Goal: Transaction & Acquisition: Book appointment/travel/reservation

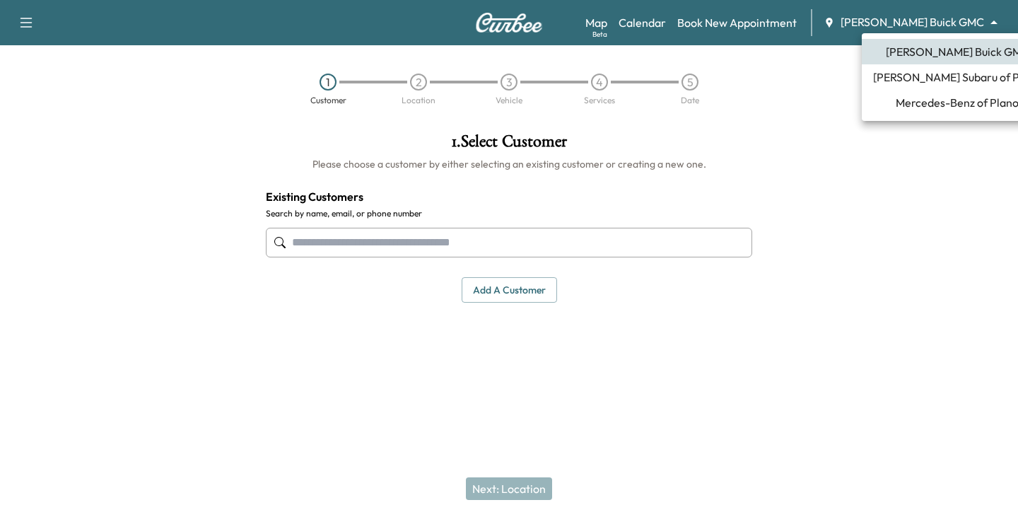
click at [992, 30] on body "Support Log Out Map Beta Calendar Book New Appointment [PERSON_NAME] Buick GMC …" at bounding box center [509, 258] width 1018 height 517
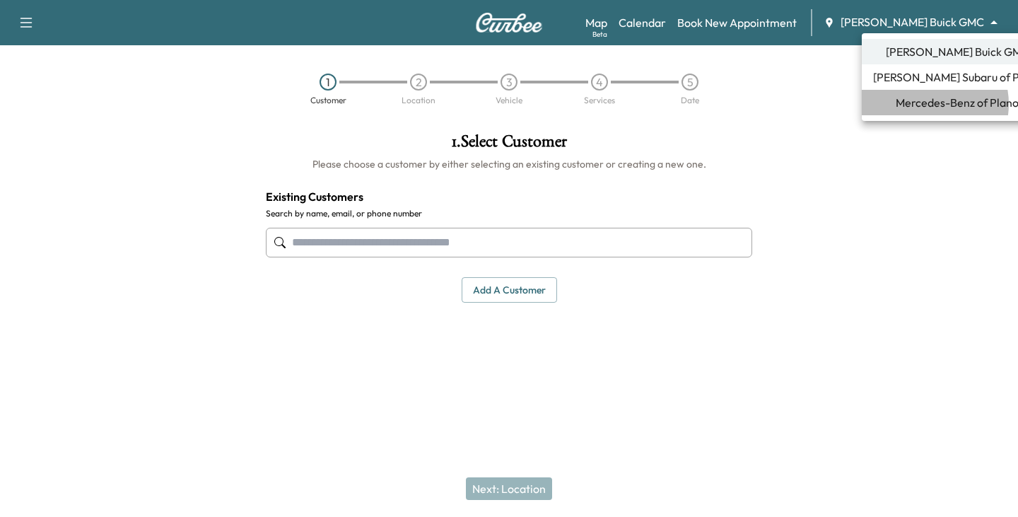
click at [925, 104] on span "Mercedes-Benz of Plano" at bounding box center [956, 102] width 123 height 17
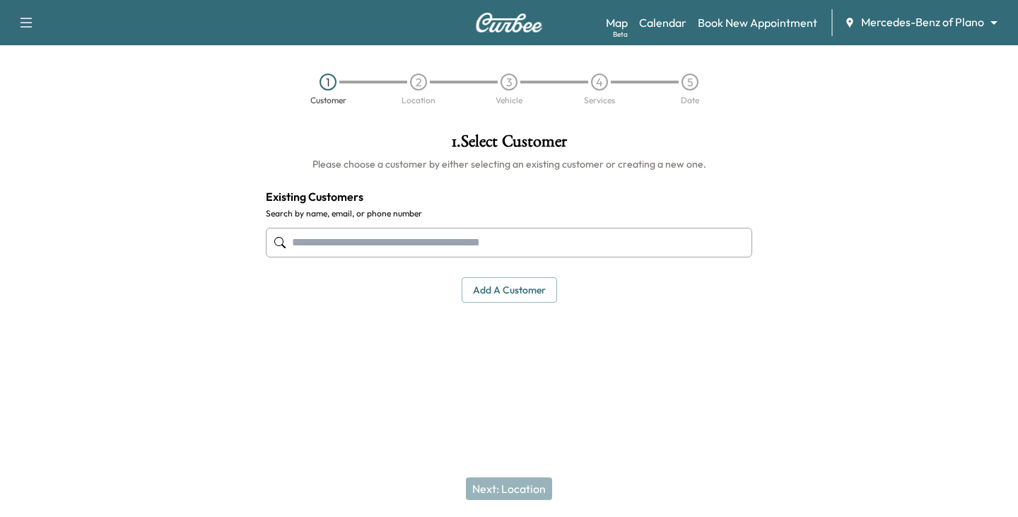
click at [394, 238] on input "text" at bounding box center [509, 243] width 486 height 30
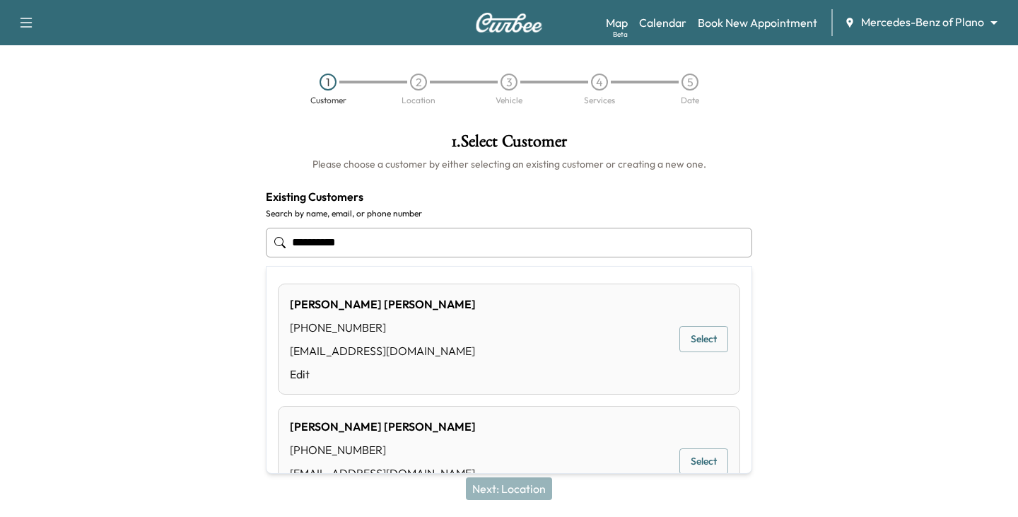
click at [683, 331] on button "Select" at bounding box center [703, 339] width 49 height 26
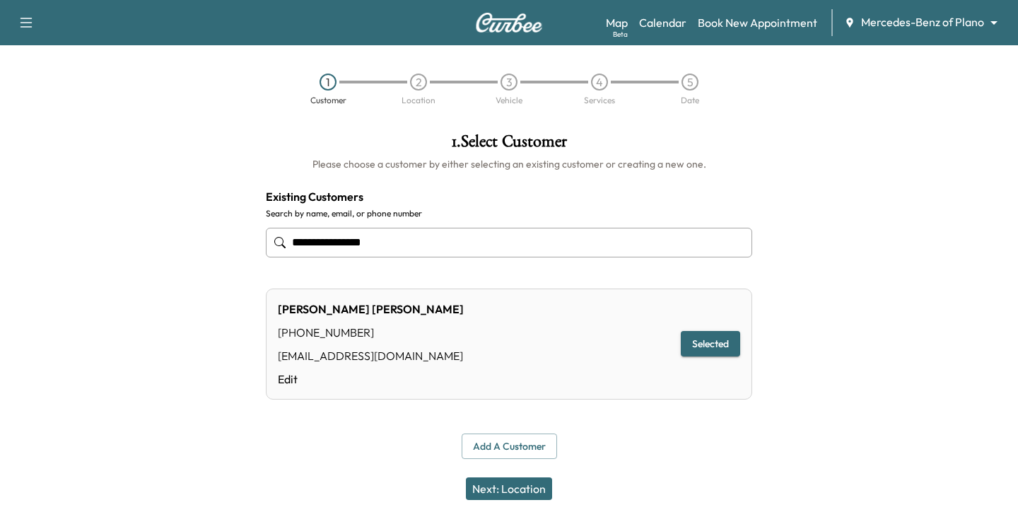
type input "**********"
click at [521, 493] on button "Next: Location" at bounding box center [509, 488] width 86 height 23
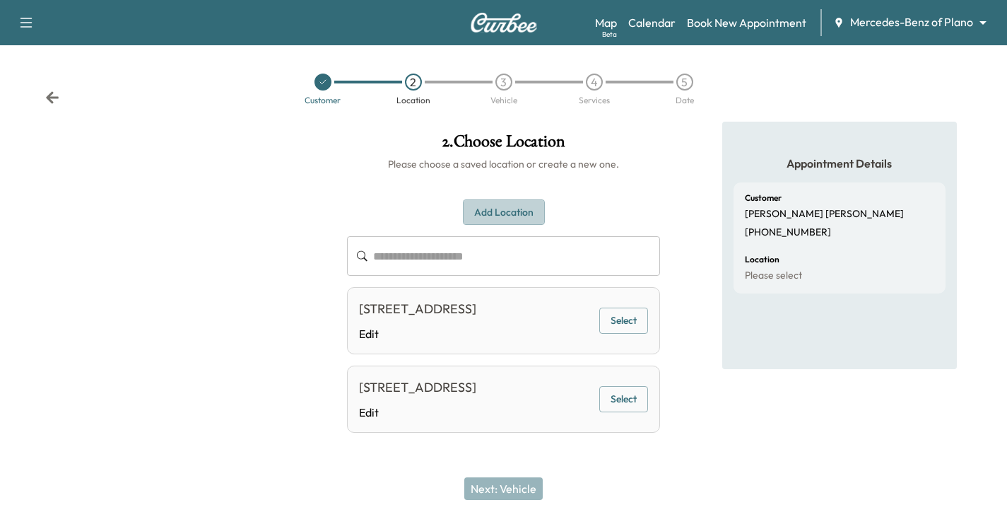
click at [504, 213] on button "Add Location" at bounding box center [504, 212] width 82 height 26
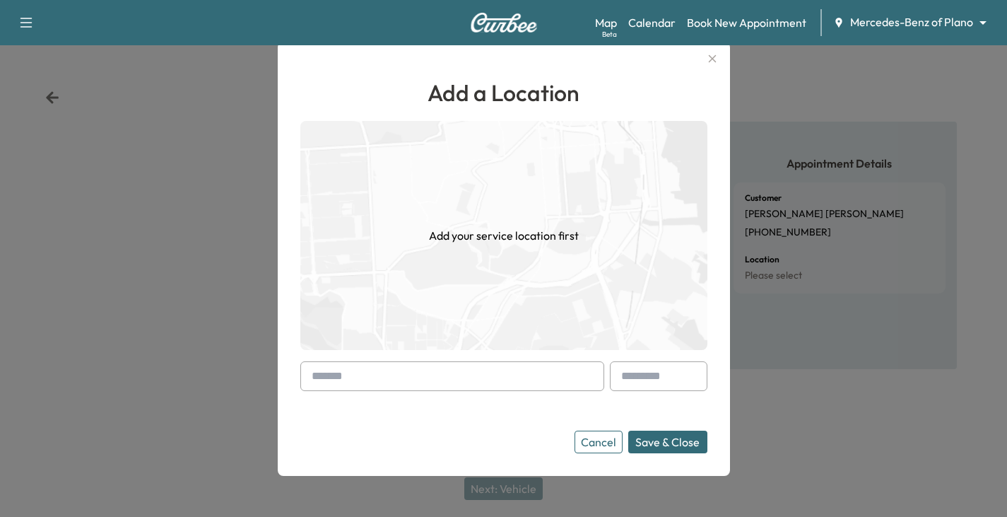
click at [419, 390] on input "text" at bounding box center [452, 376] width 304 height 30
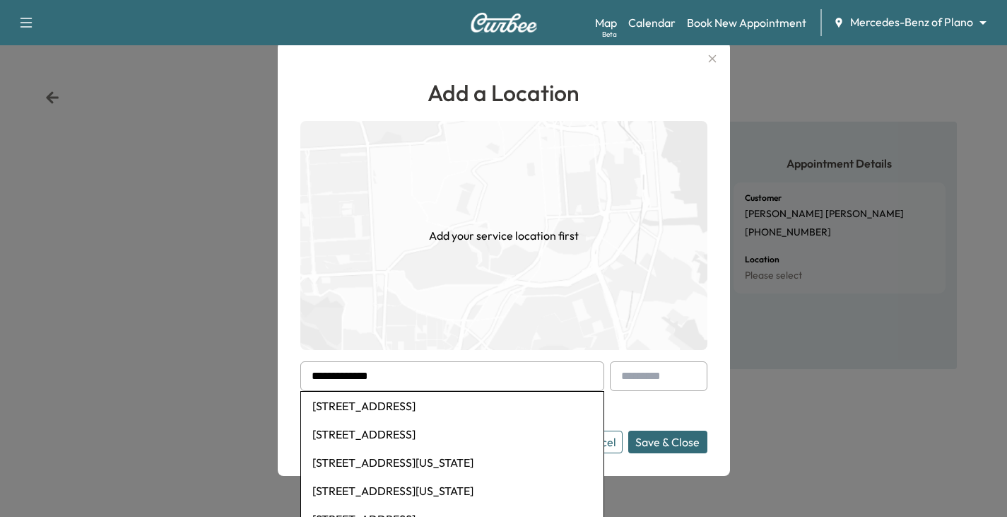
click at [414, 404] on li "[STREET_ADDRESS]" at bounding box center [452, 406] width 302 height 28
type input "**********"
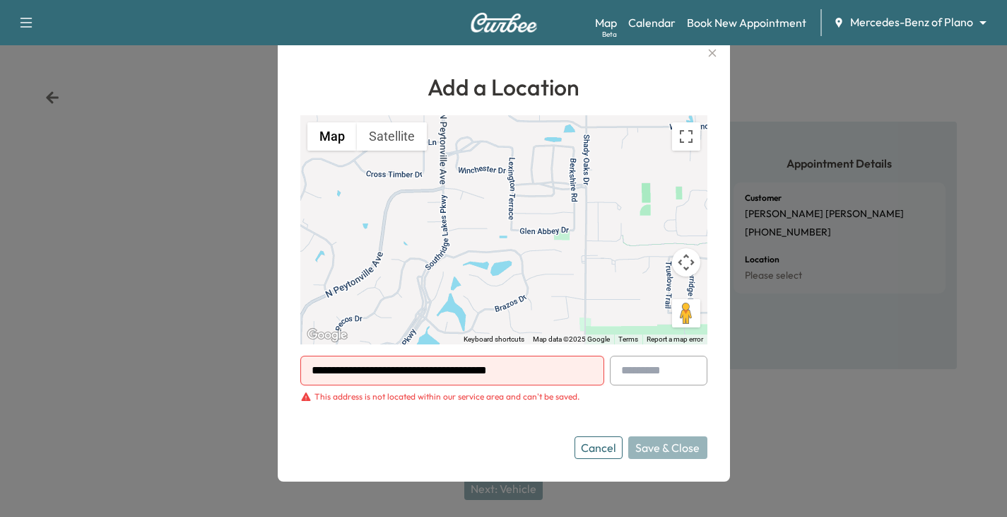
click at [510, 406] on form "**********" at bounding box center [503, 406] width 407 height 103
click at [454, 459] on div "**********" at bounding box center [504, 258] width 452 height 445
click at [541, 365] on input "**********" at bounding box center [452, 370] width 304 height 30
click at [591, 442] on button "Cancel" at bounding box center [599, 447] width 48 height 23
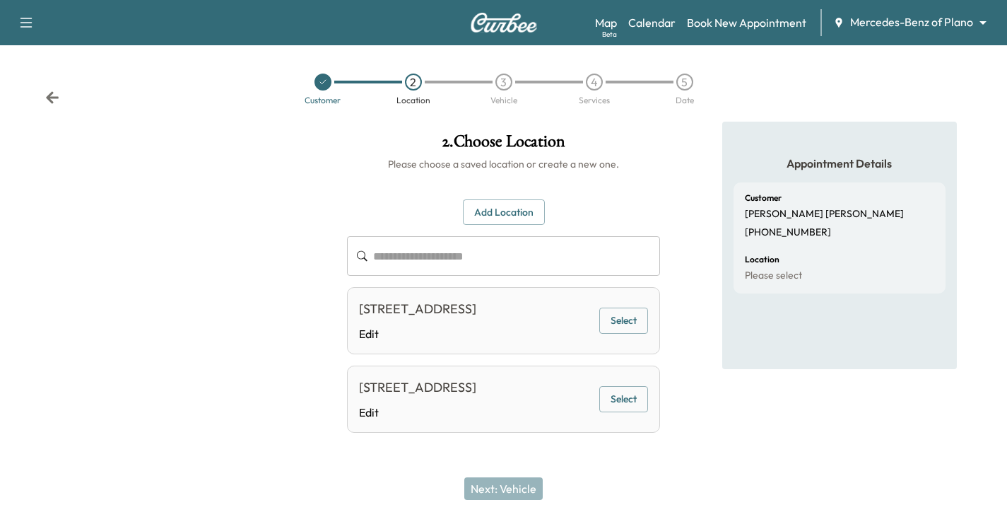
click at [611, 327] on button "Select" at bounding box center [623, 320] width 49 height 26
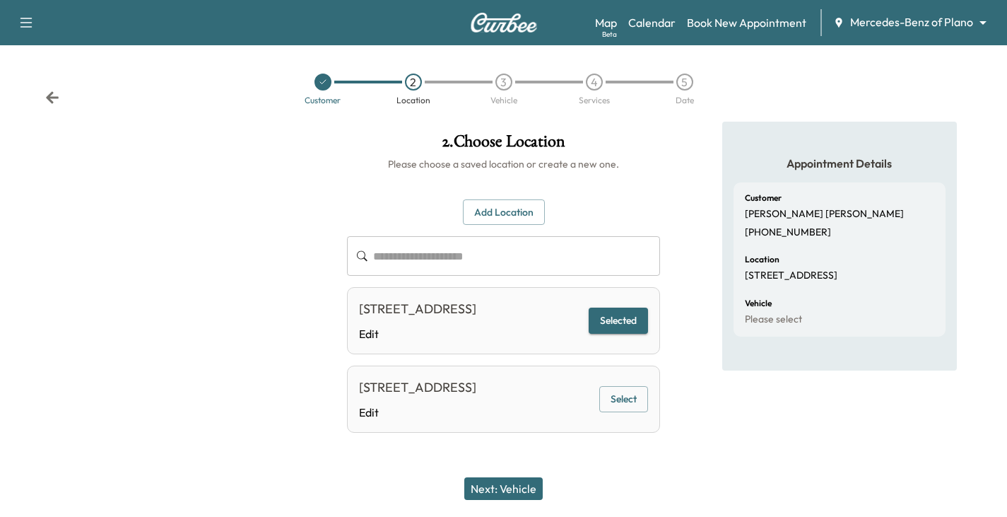
click at [529, 488] on button "Next: Vehicle" at bounding box center [503, 488] width 78 height 23
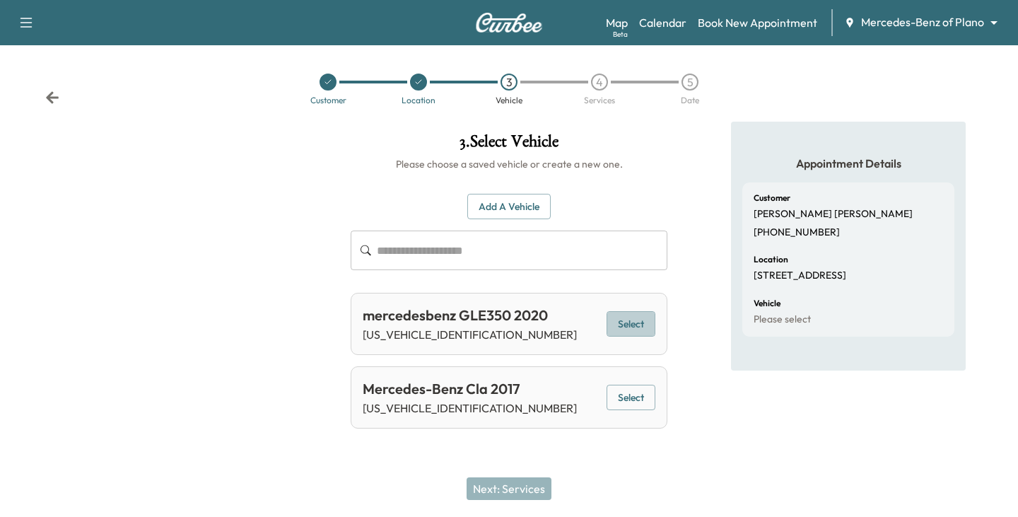
click at [621, 316] on button "Select" at bounding box center [630, 324] width 49 height 26
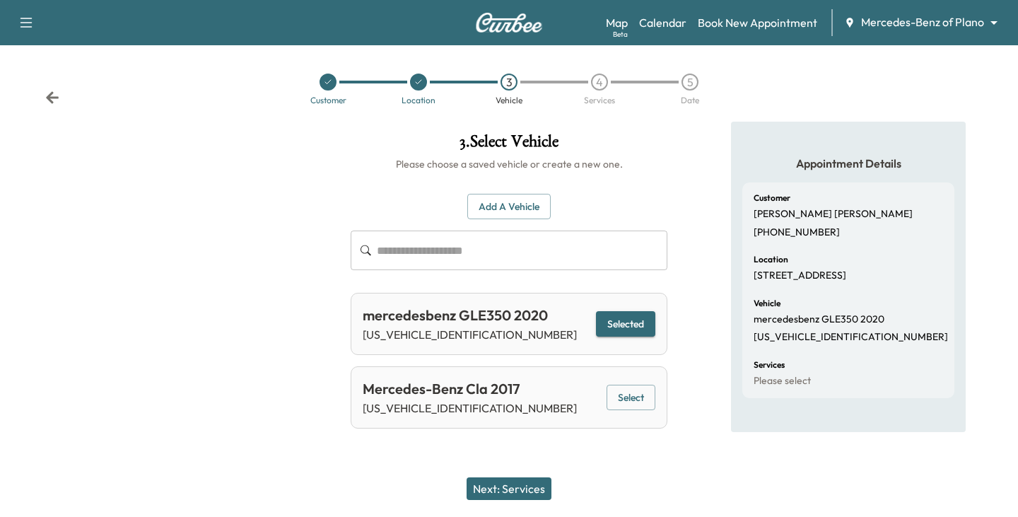
click at [496, 490] on button "Next: Services" at bounding box center [508, 488] width 85 height 23
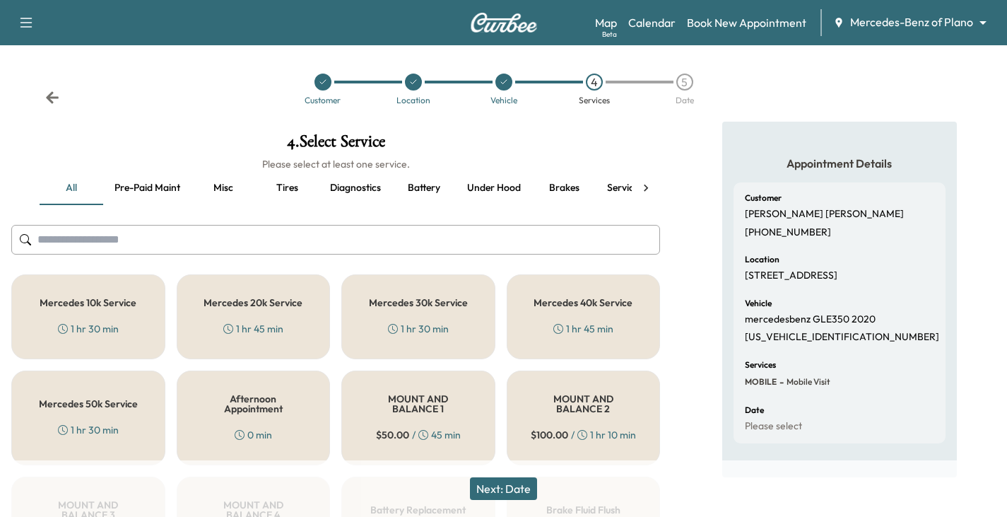
click at [642, 188] on icon at bounding box center [646, 188] width 14 height 14
click at [503, 185] on button "Recall" at bounding box center [508, 188] width 64 height 34
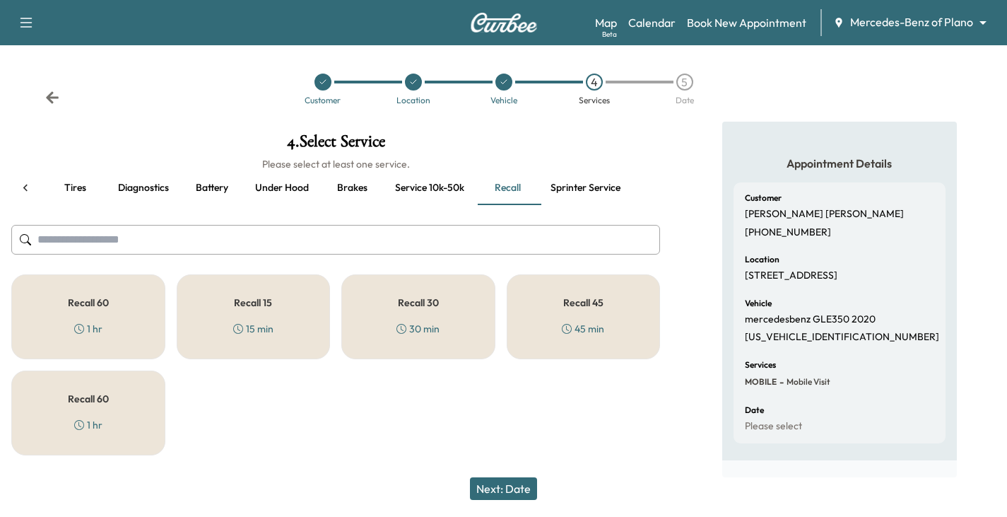
click at [102, 404] on h5 "Recall 60" at bounding box center [88, 399] width 41 height 10
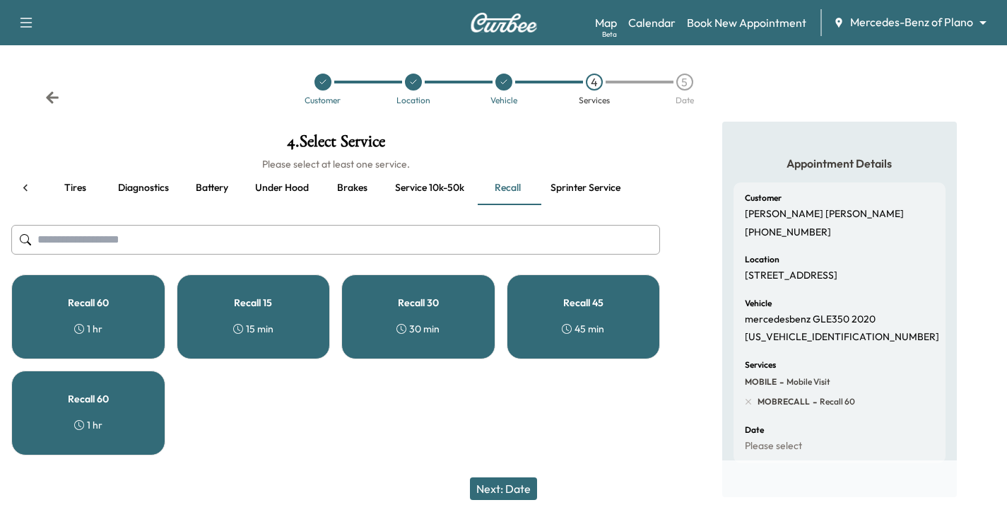
click at [510, 488] on button "Next: Date" at bounding box center [503, 488] width 67 height 23
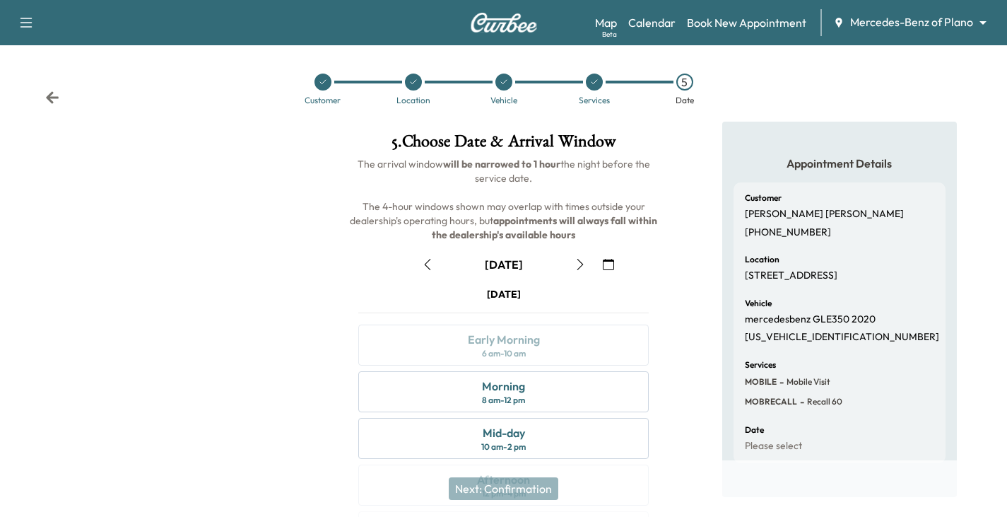
click at [608, 264] on icon "button" at bounding box center [608, 264] width 11 height 11
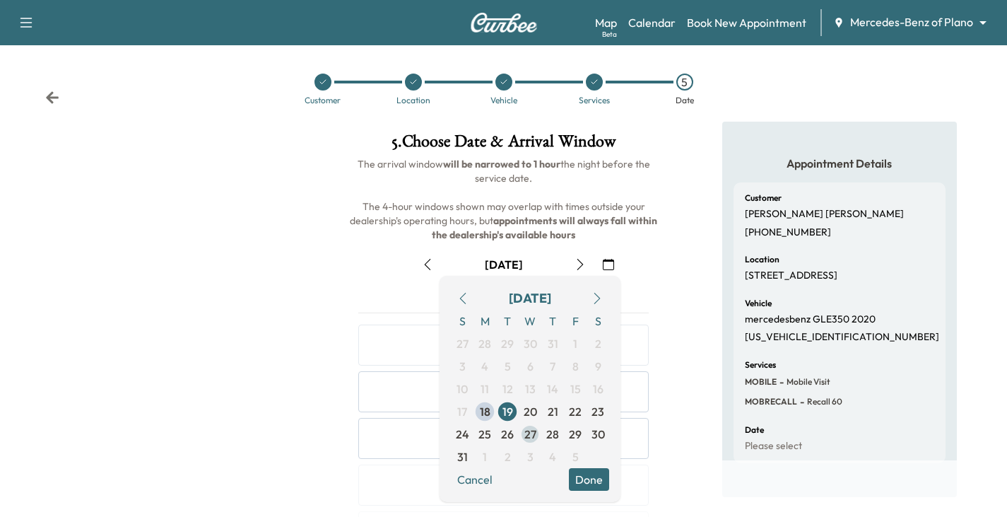
click at [533, 435] on span "27" at bounding box center [530, 433] width 12 height 17
click at [249, 292] on div at bounding box center [168, 392] width 336 height 541
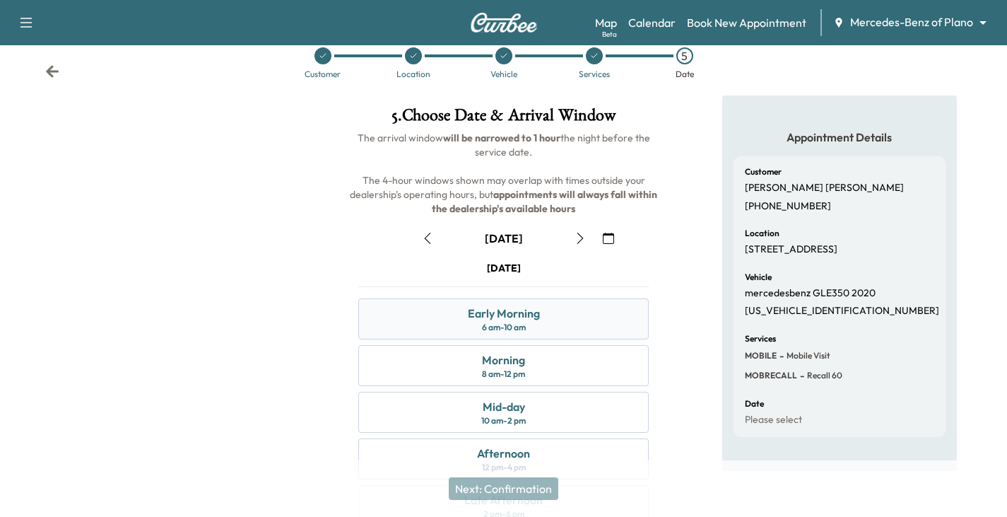
scroll to position [71, 0]
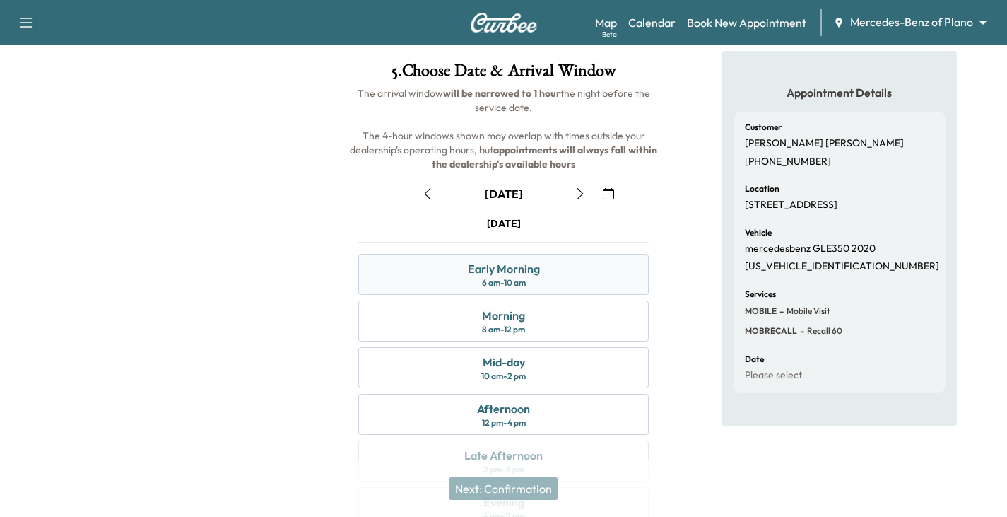
click at [510, 271] on div "Early Morning" at bounding box center [504, 268] width 72 height 17
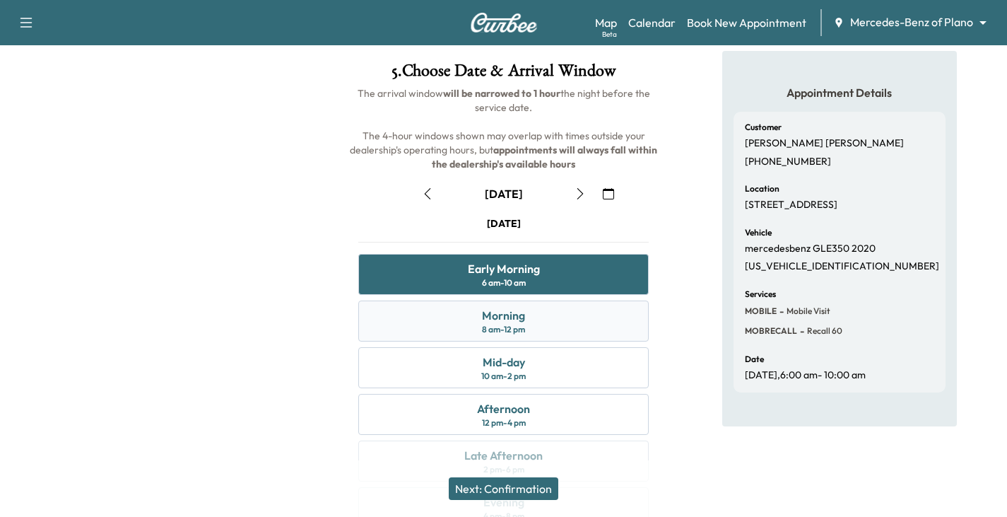
click at [533, 321] on div "Morning 8 am - 12 pm" at bounding box center [503, 320] width 290 height 41
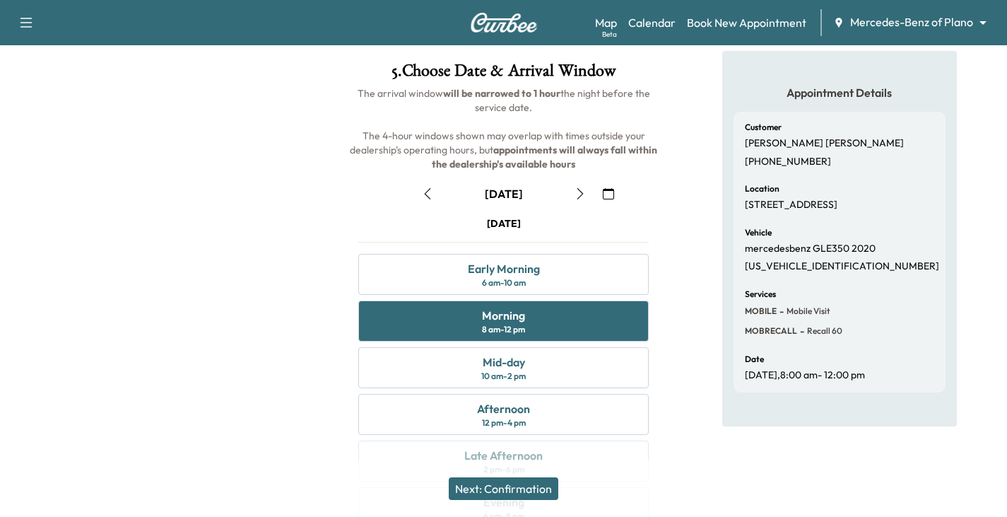
click at [516, 486] on button "Next: Confirmation" at bounding box center [504, 488] width 110 height 23
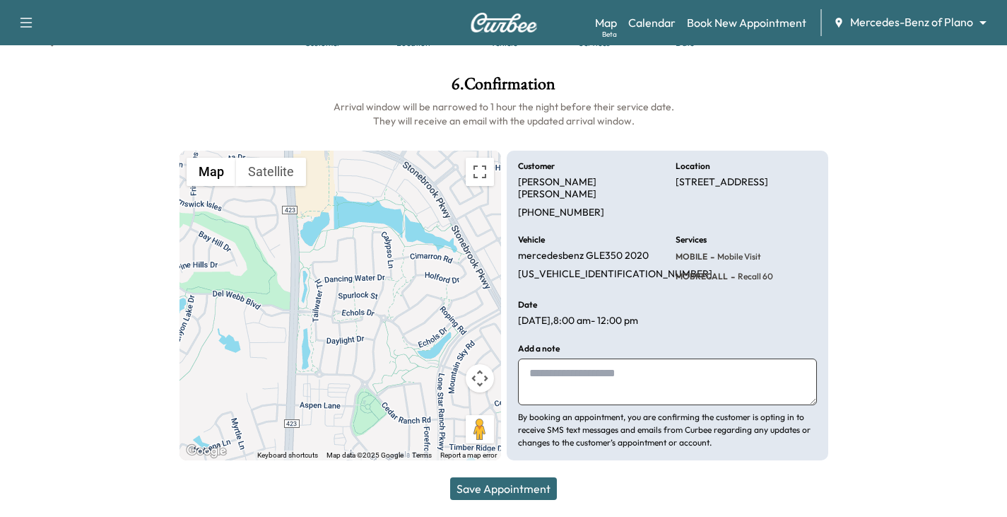
click at [599, 373] on textarea at bounding box center [667, 381] width 299 height 47
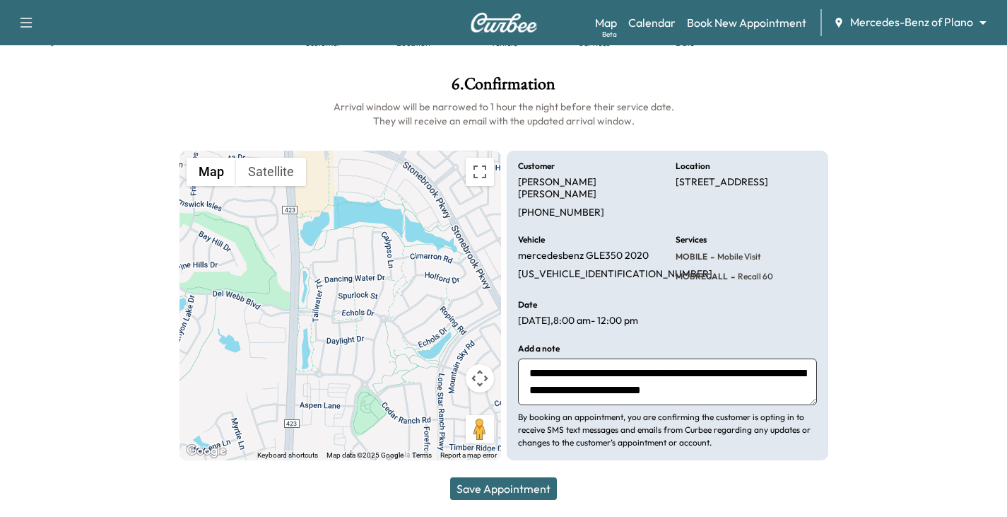
type textarea "**********"
click at [524, 485] on button "Save Appointment" at bounding box center [503, 488] width 107 height 23
click at [519, 489] on button "Save Appointment" at bounding box center [503, 488] width 107 height 23
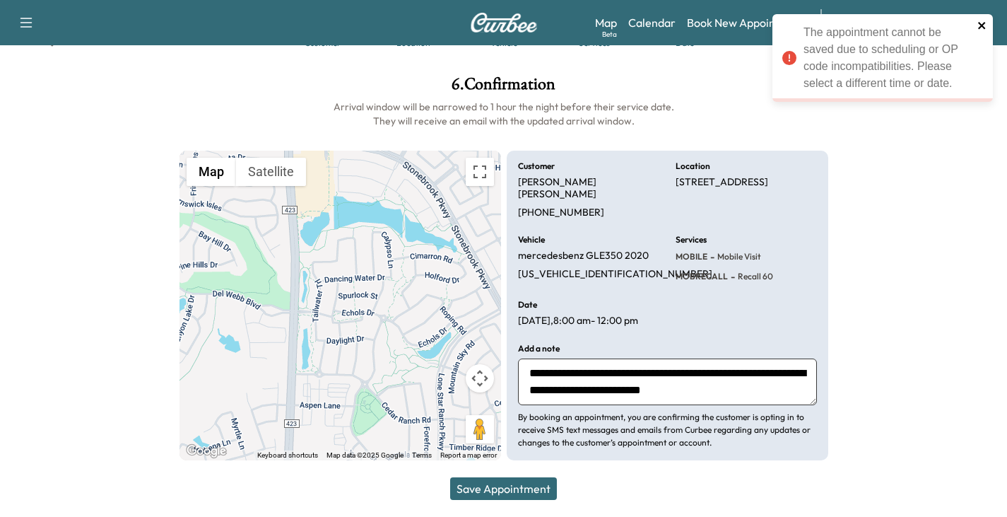
click at [982, 28] on icon "close" at bounding box center [982, 25] width 10 height 11
